Goal: Task Accomplishment & Management: Manage account settings

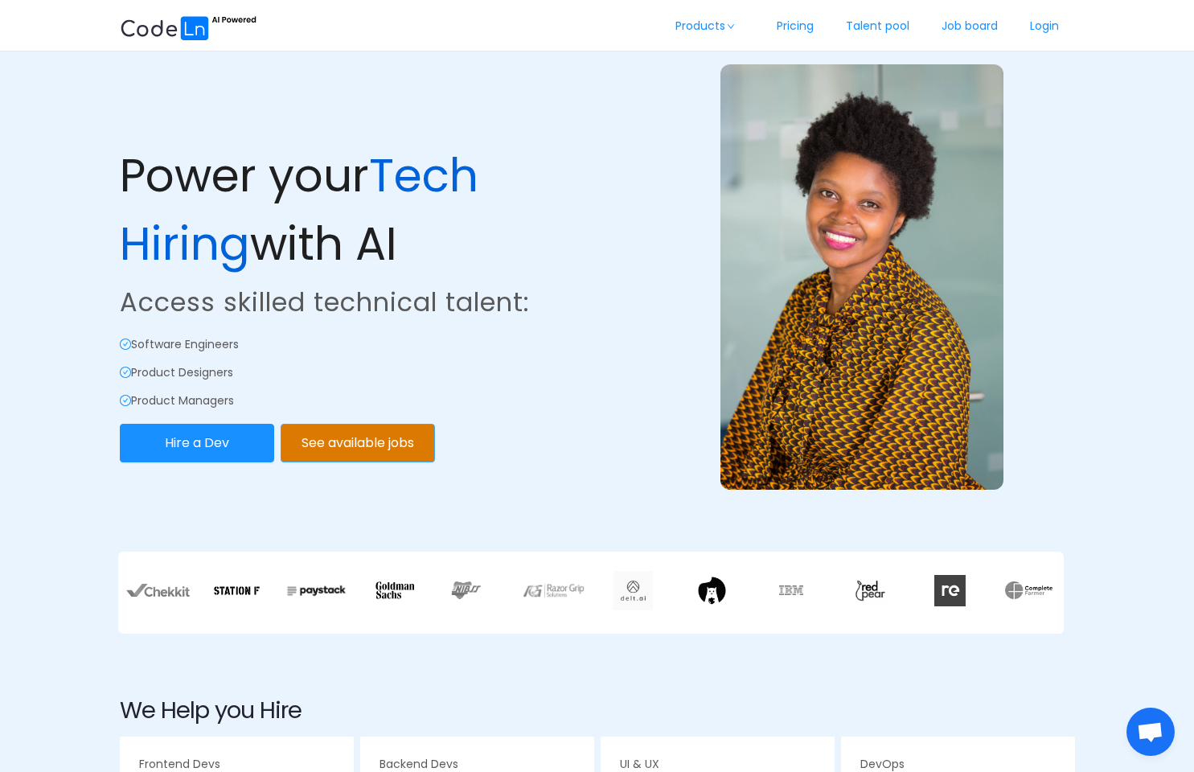
click at [384, 446] on button "See available jobs" at bounding box center [358, 443] width 154 height 39
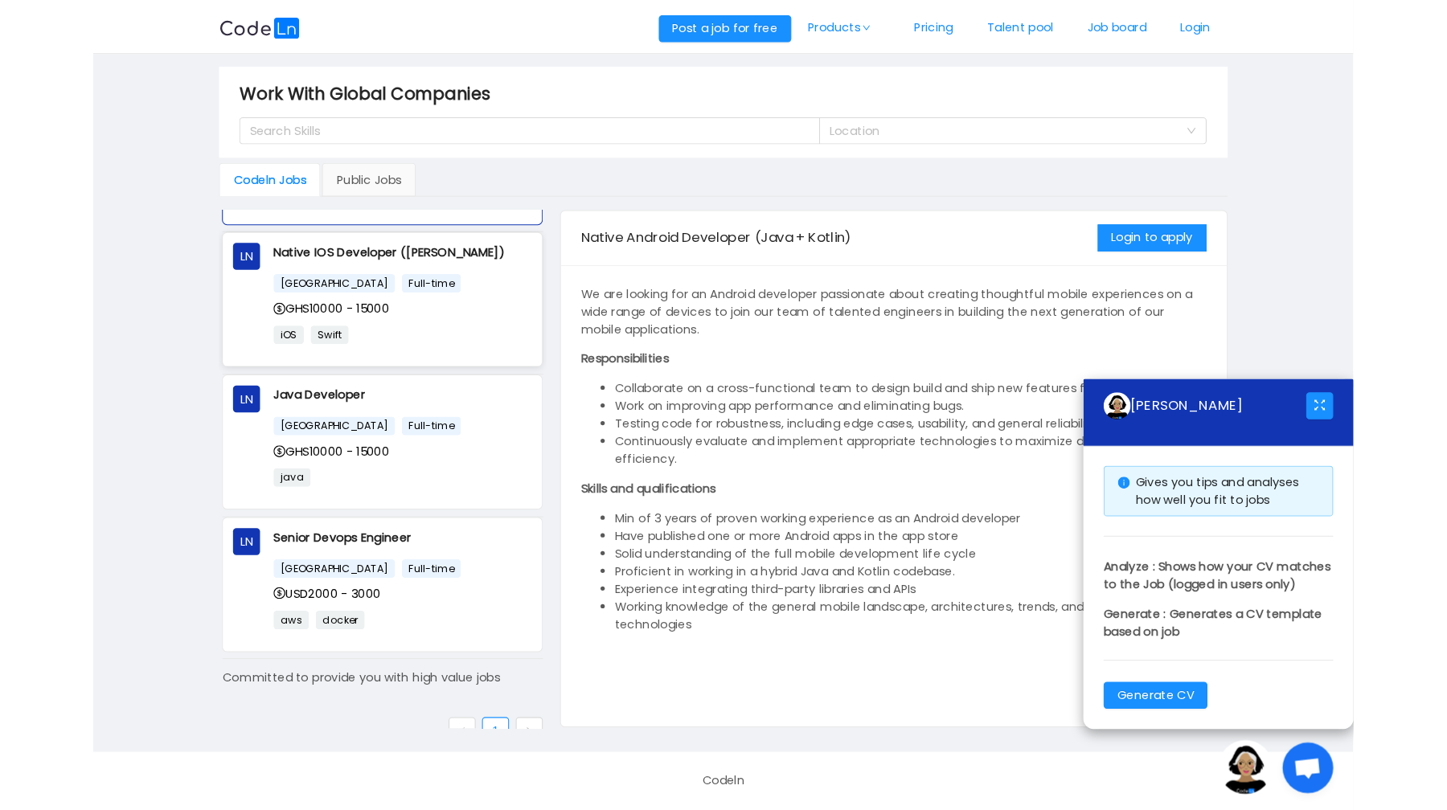
scroll to position [132, 0]
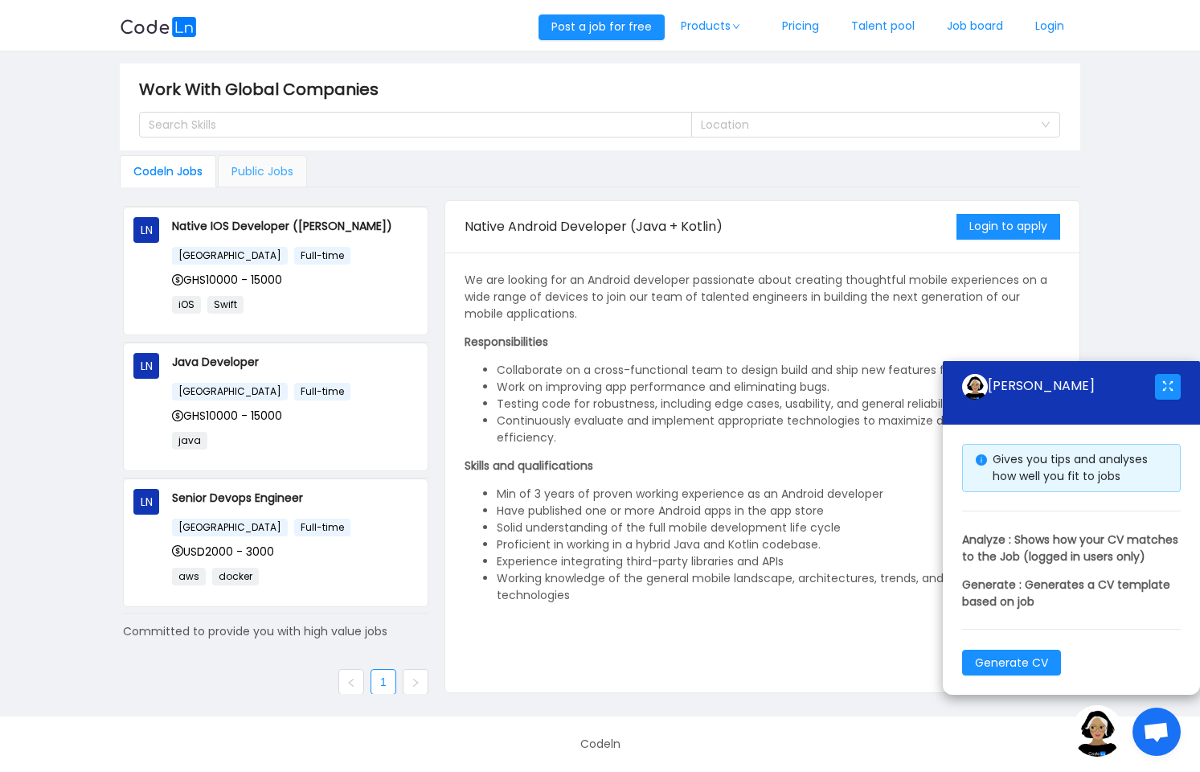
click at [276, 166] on div "Public Jobs" at bounding box center [262, 171] width 89 height 32
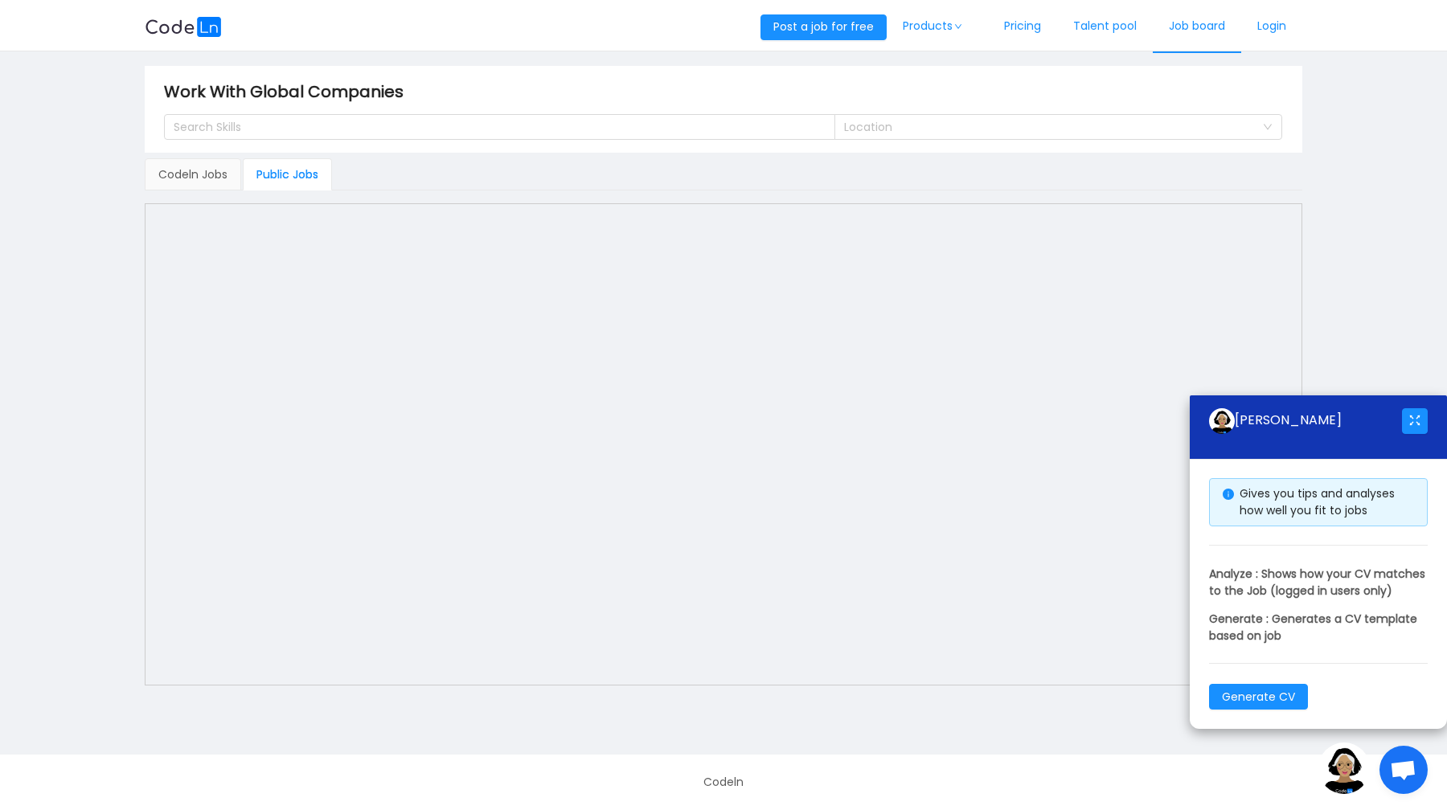
click at [1170, 29] on link "Job board" at bounding box center [1197, 26] width 88 height 53
click at [206, 174] on div "Codeln Jobs" at bounding box center [193, 174] width 96 height 32
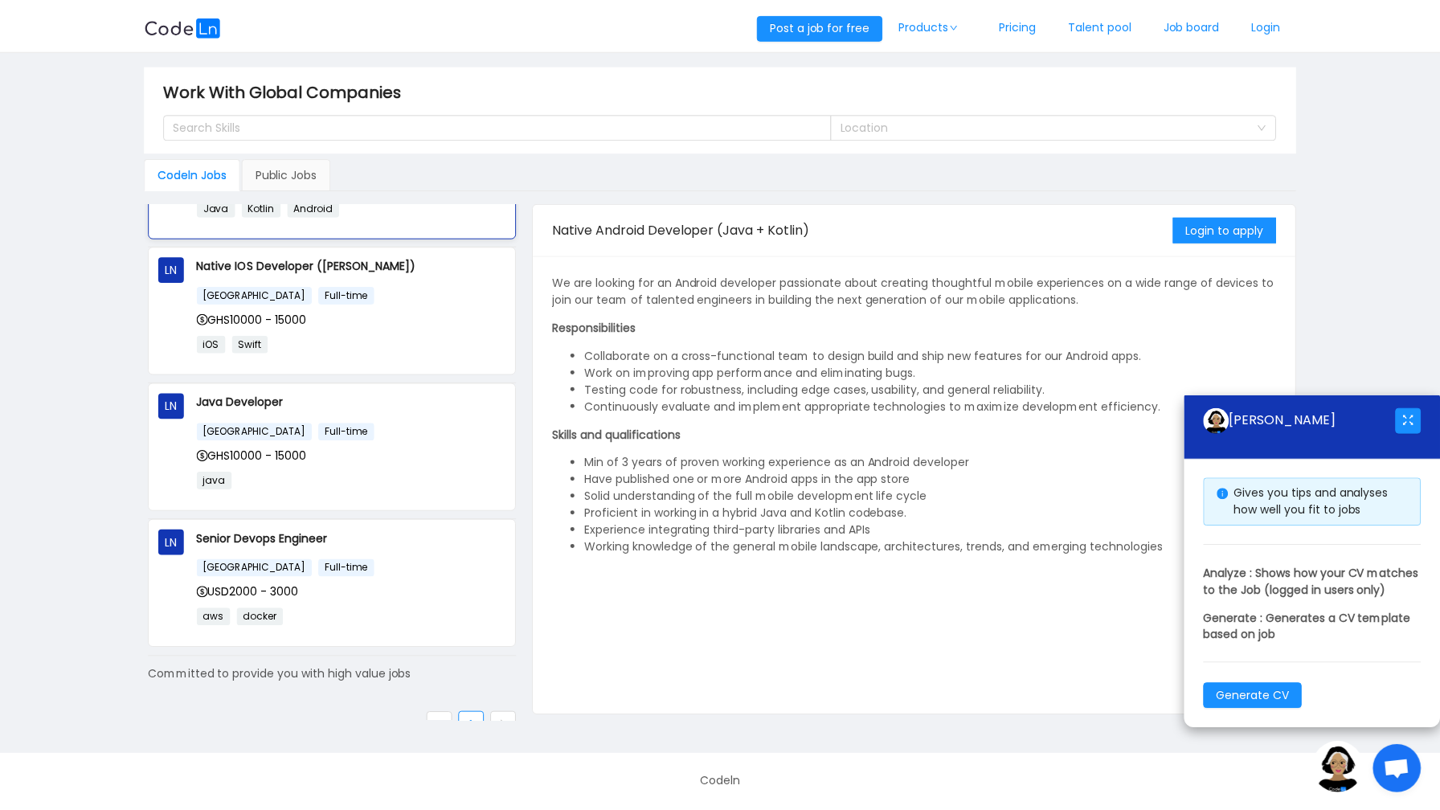
scroll to position [113, 0]
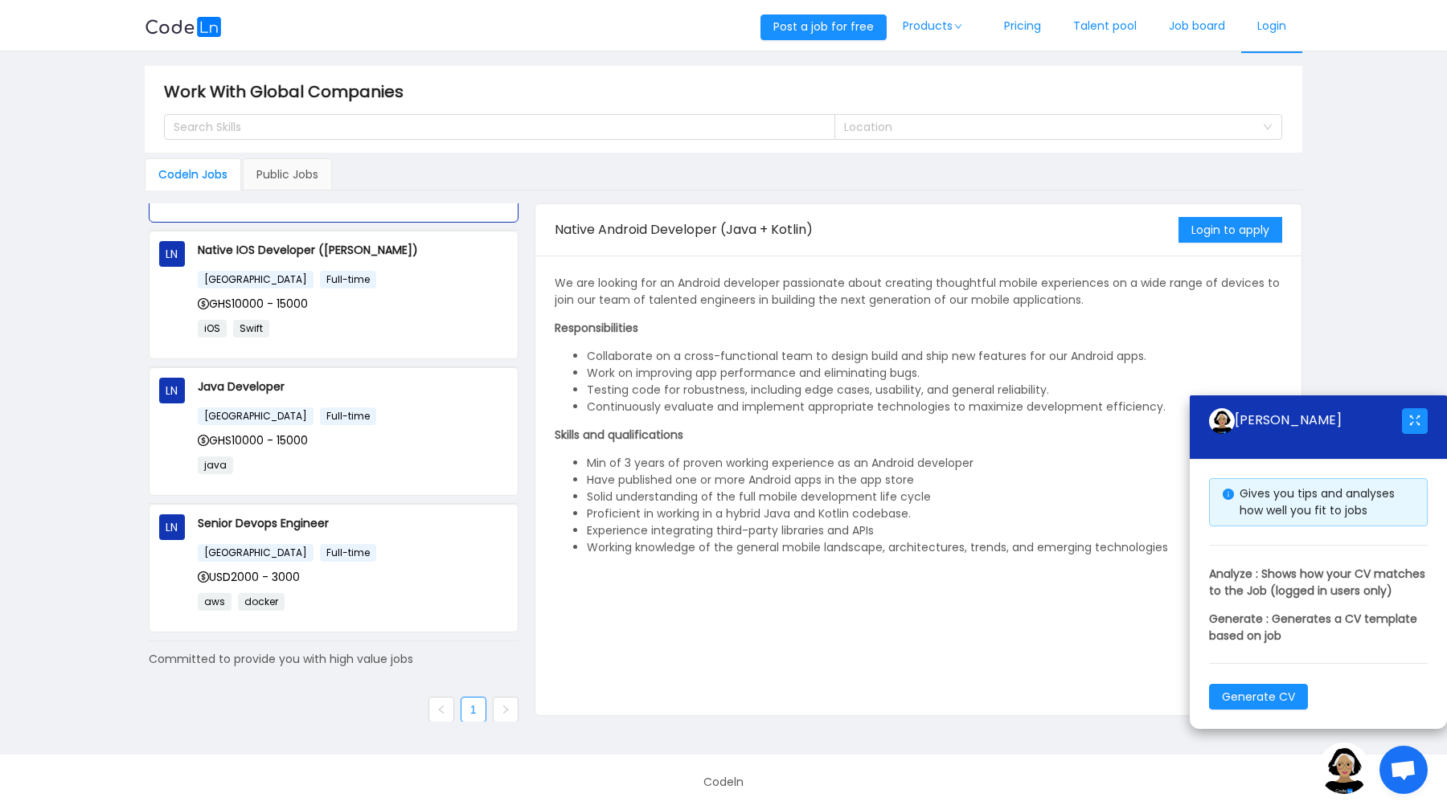
click at [1193, 30] on link "Login" at bounding box center [1271, 26] width 61 height 53
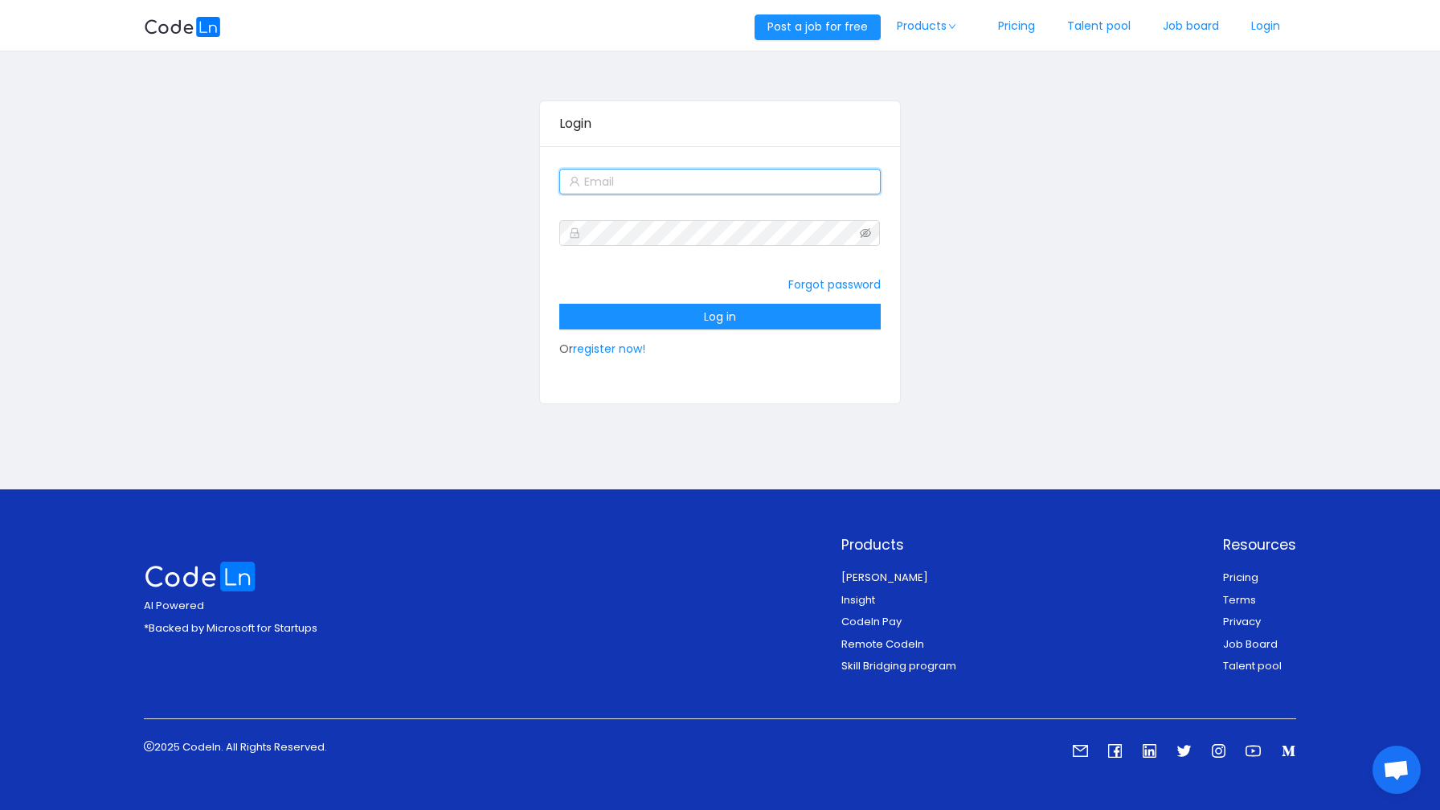
click at [709, 184] on input "text" at bounding box center [719, 182] width 321 height 26
type input "[EMAIL_ADDRESS][DOMAIN_NAME]"
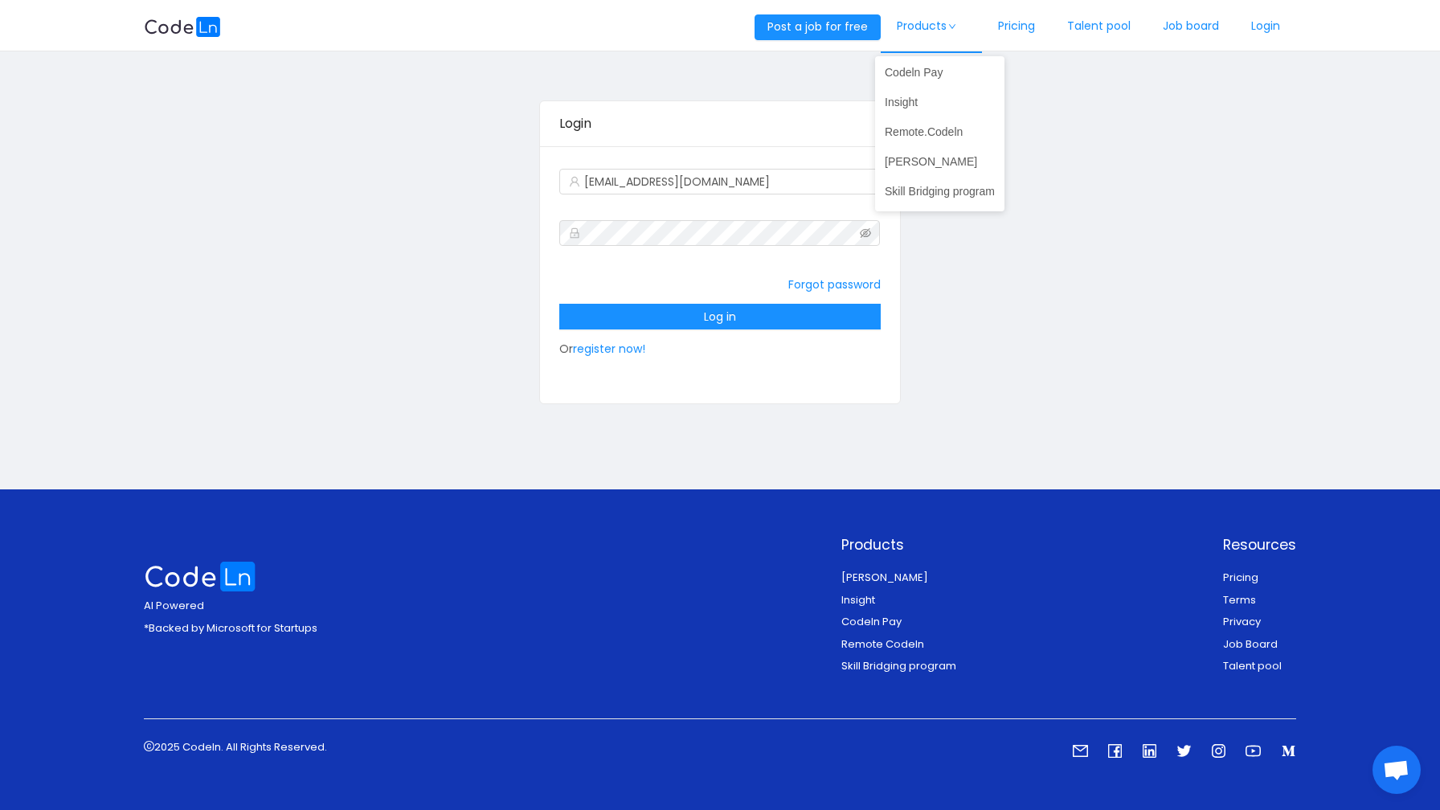
click at [907, 27] on link "Products" at bounding box center [931, 26] width 101 height 53
click at [909, 124] on link "Remote.Codeln" at bounding box center [939, 132] width 129 height 26
click at [827, 282] on link "Forgot password" at bounding box center [835, 285] width 92 height 16
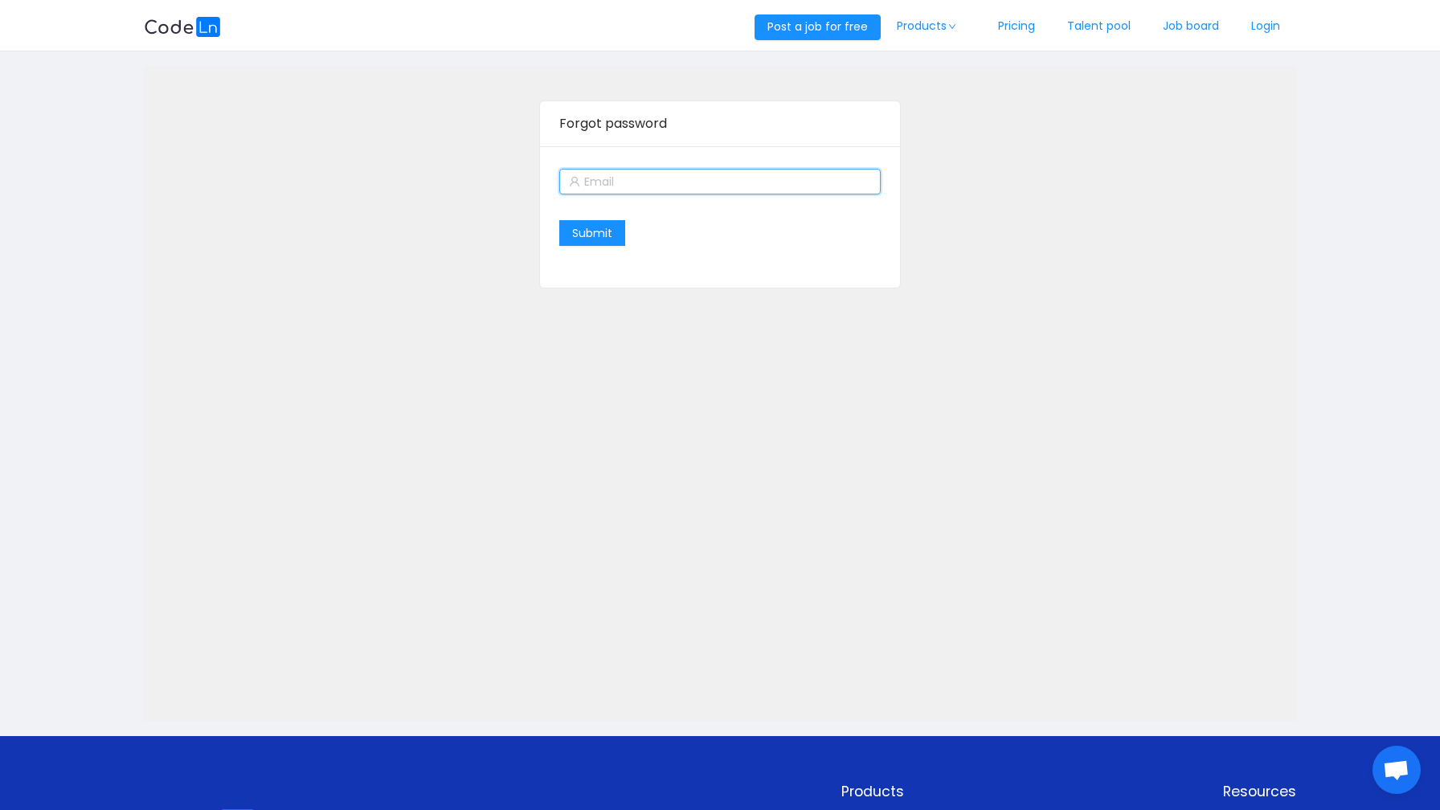
click at [661, 187] on input "text" at bounding box center [719, 182] width 321 height 26
type input "[EMAIL_ADDRESS][DOMAIN_NAME]"
click at [585, 231] on button "Submit" at bounding box center [592, 233] width 66 height 26
